Goal: Transaction & Acquisition: Book appointment/travel/reservation

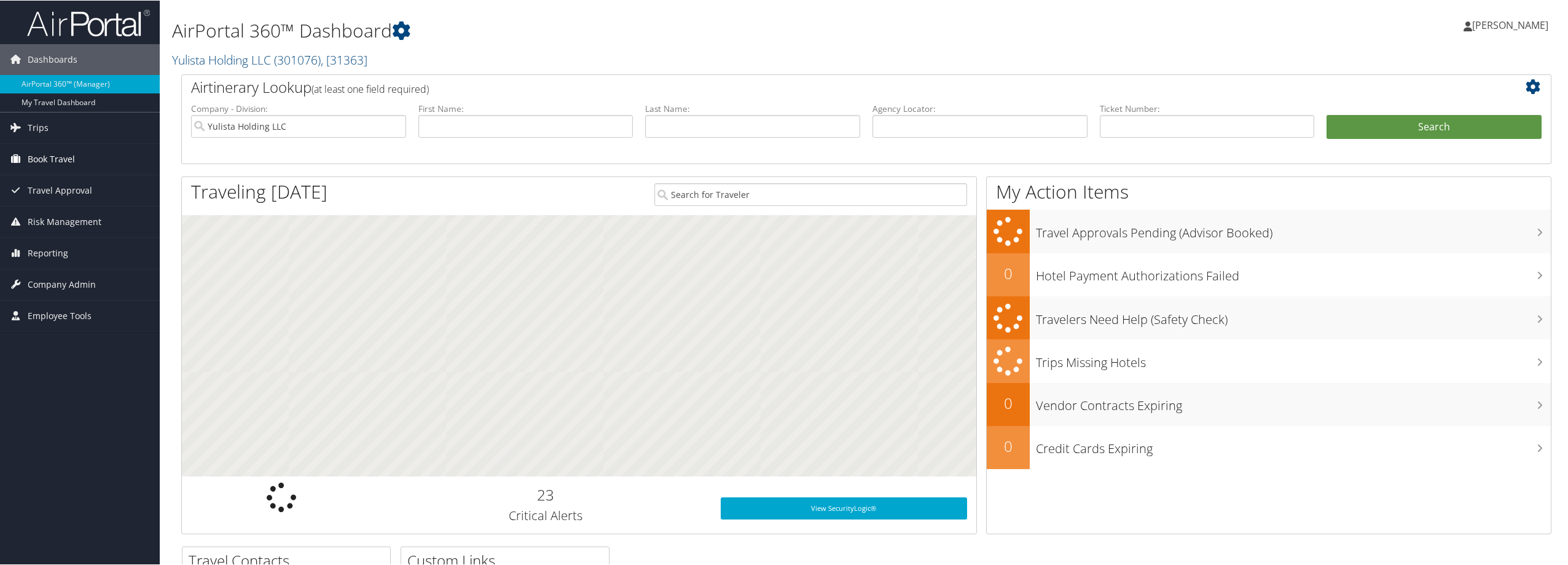
click at [41, 159] on span "Book Travel" at bounding box center [51, 159] width 48 height 31
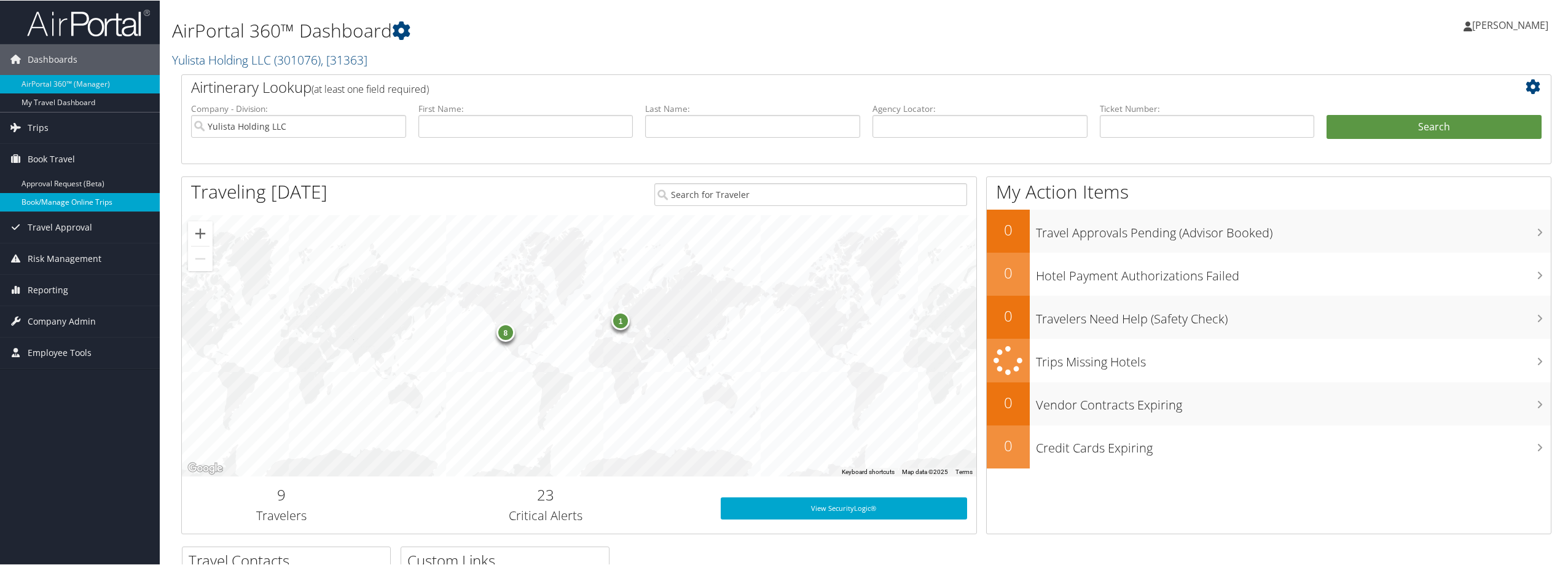
click at [64, 198] on link "Book/Manage Online Trips" at bounding box center [80, 202] width 160 height 19
